Goal: Browse casually: Explore the website without a specific task or goal

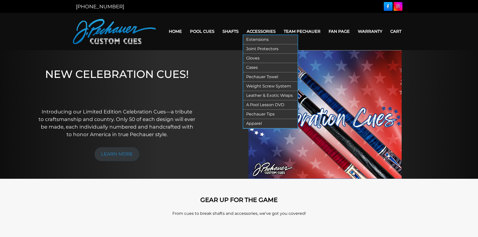
click at [255, 67] on link "Cases" at bounding box center [270, 67] width 54 height 9
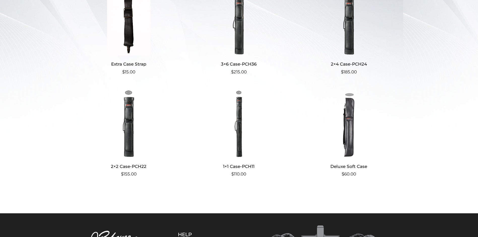
scroll to position [175, 0]
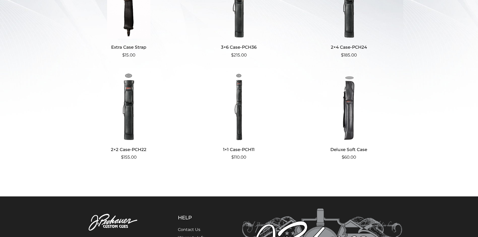
click at [237, 107] on img at bounding box center [239, 107] width 98 height 68
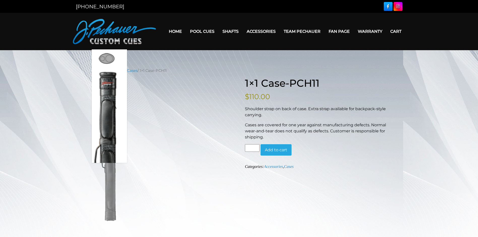
click at [111, 95] on img at bounding box center [109, 152] width 35 height 139
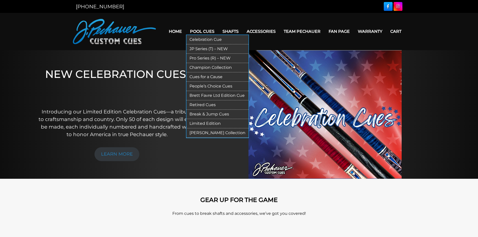
click at [195, 56] on link "Pro Series (R) – NEW" at bounding box center [218, 58] width 62 height 9
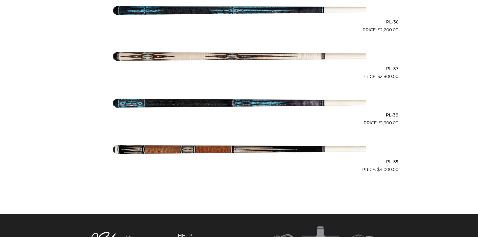
scroll to position [1433, 0]
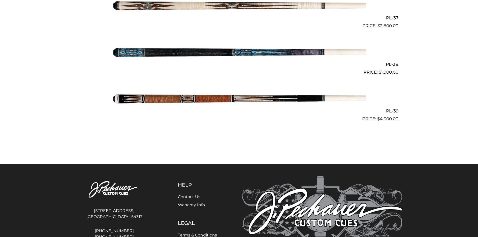
click at [296, 96] on img at bounding box center [239, 99] width 255 height 42
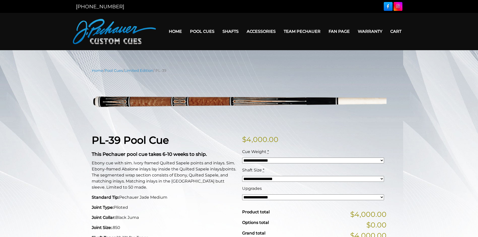
click at [305, 31] on link "Team Pechauer" at bounding box center [302, 31] width 45 height 13
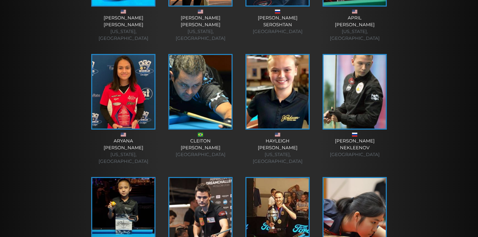
scroll to position [276, 0]
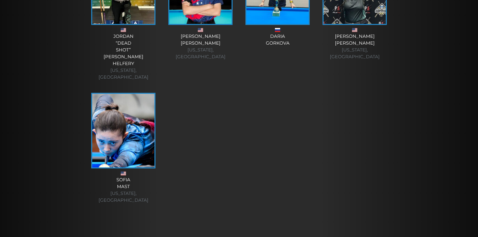
scroll to position [1856, 0]
